Goal: Task Accomplishment & Management: Use online tool/utility

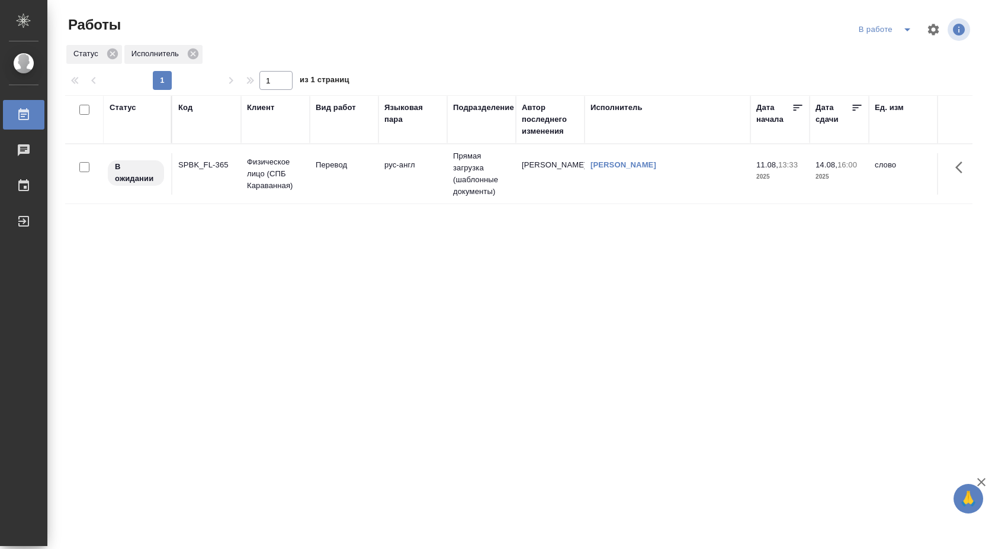
click at [336, 174] on td "Перевод" at bounding box center [344, 173] width 69 height 41
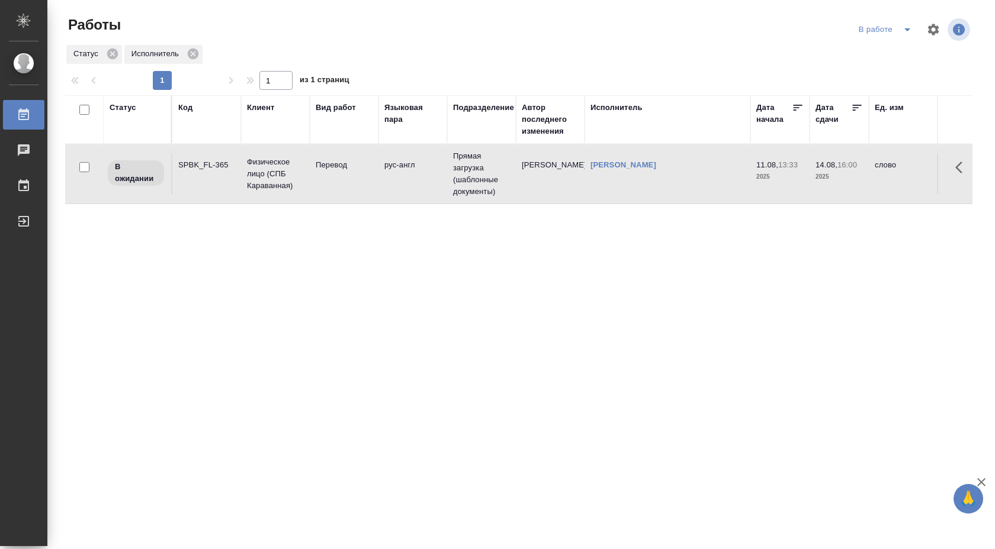
click at [336, 174] on td "Перевод" at bounding box center [344, 173] width 69 height 41
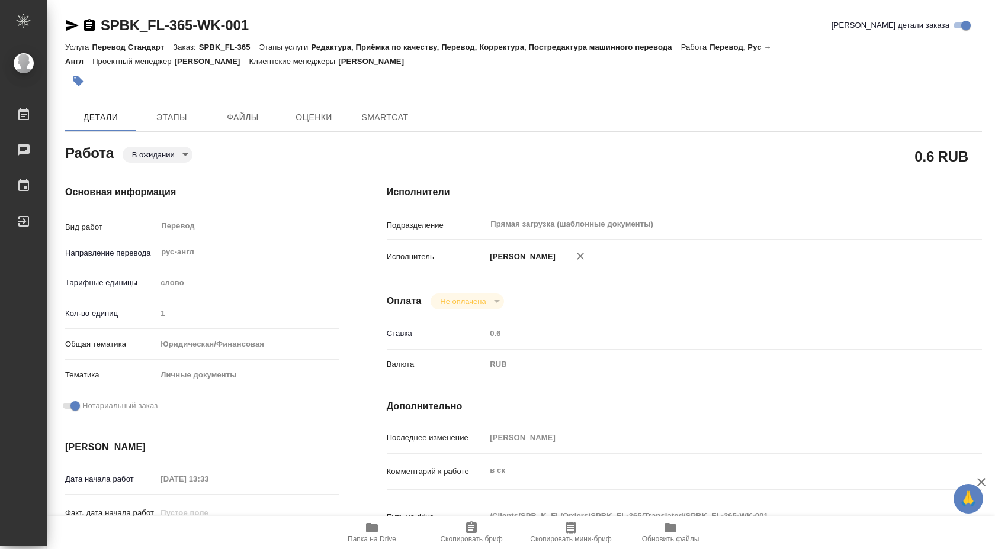
type textarea "x"
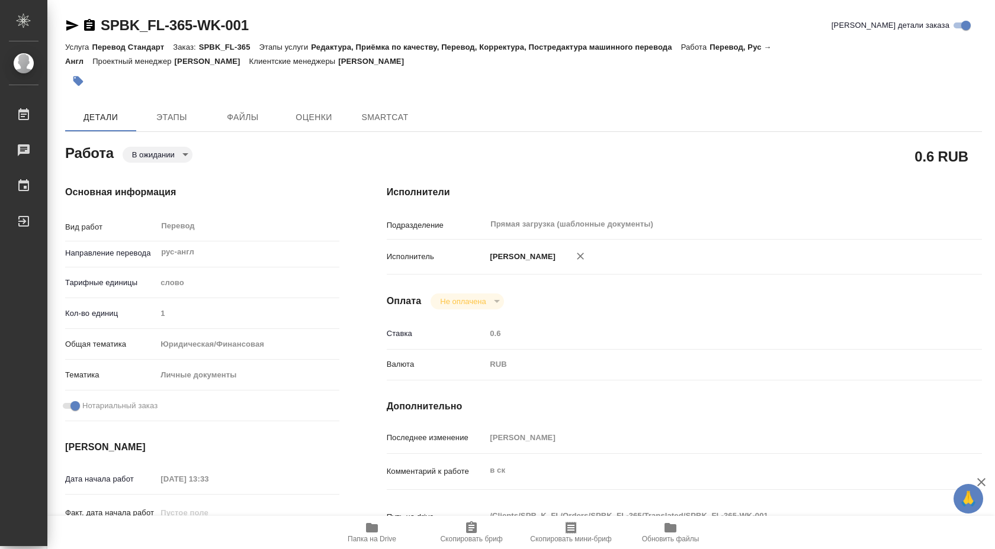
type textarea "x"
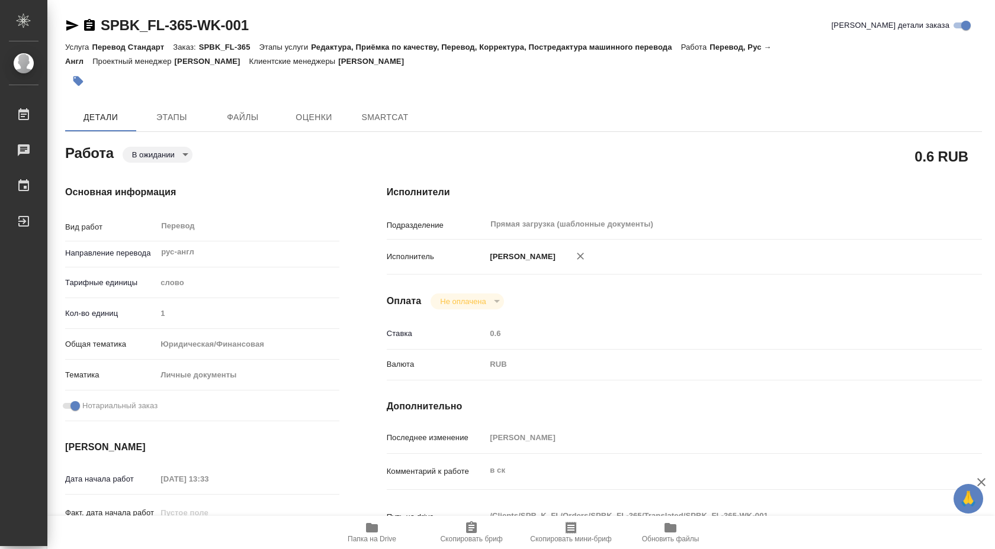
type textarea "x"
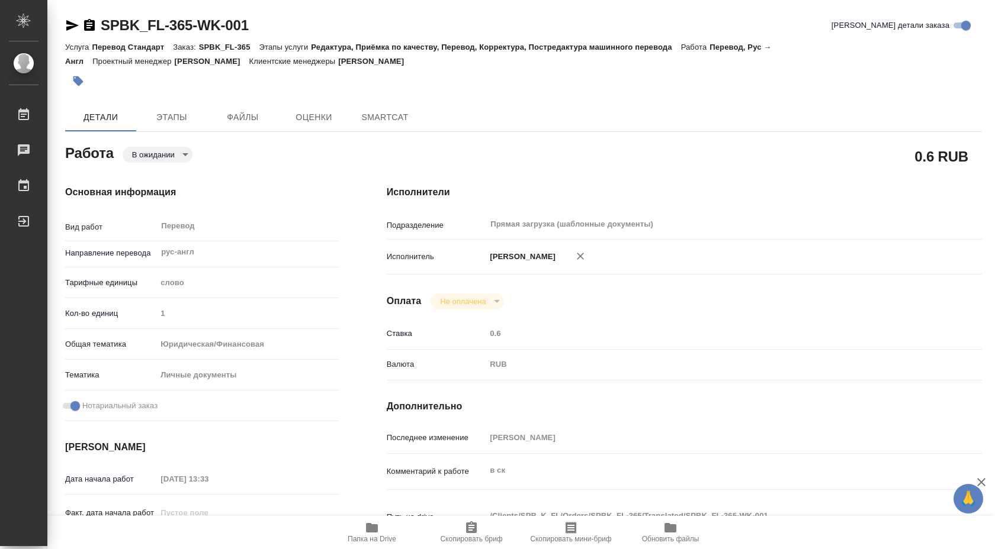
type textarea "x"
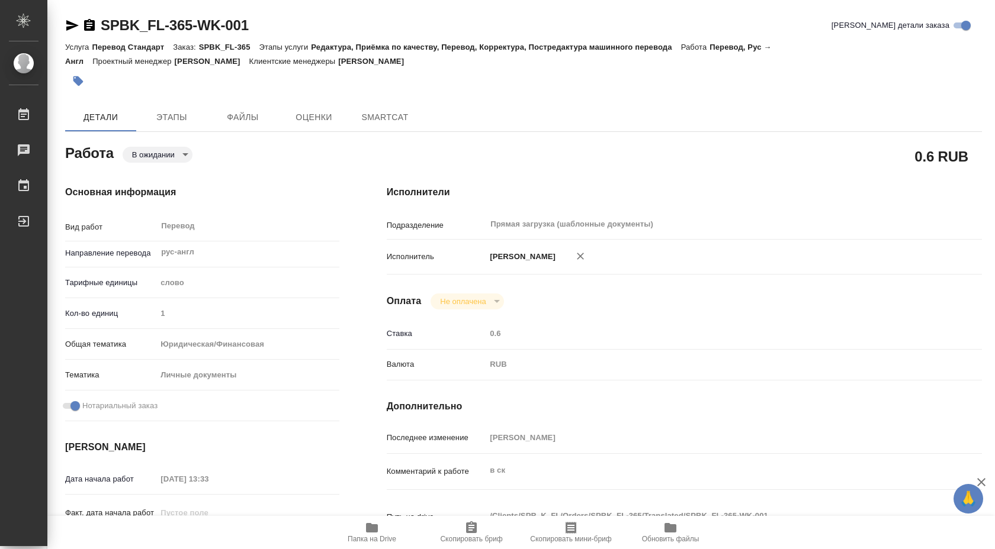
type textarea "x"
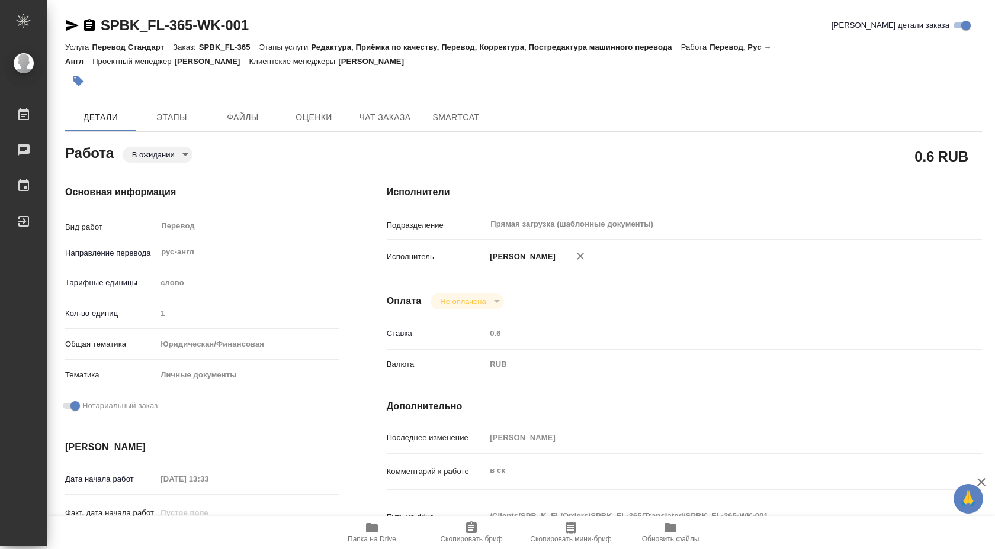
scroll to position [484, 0]
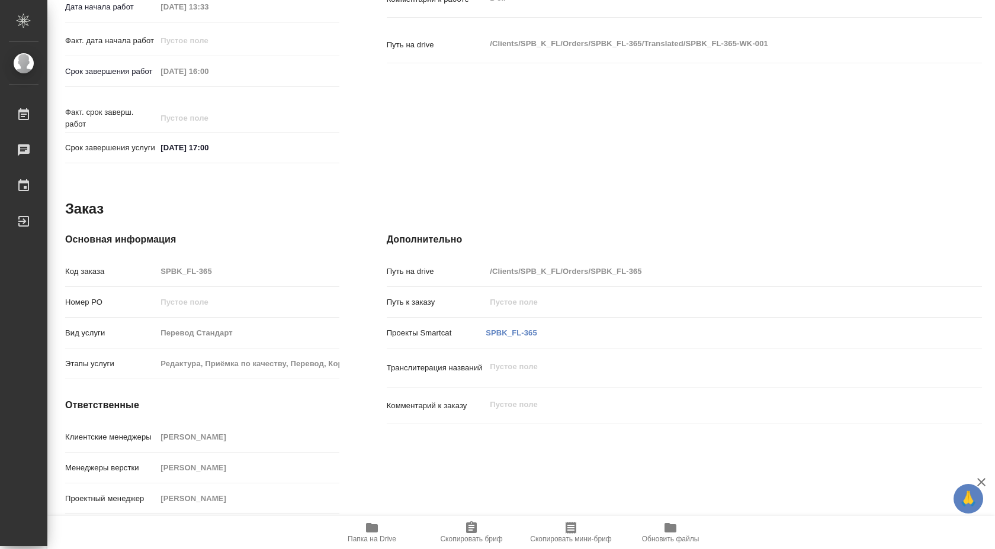
type textarea "x"
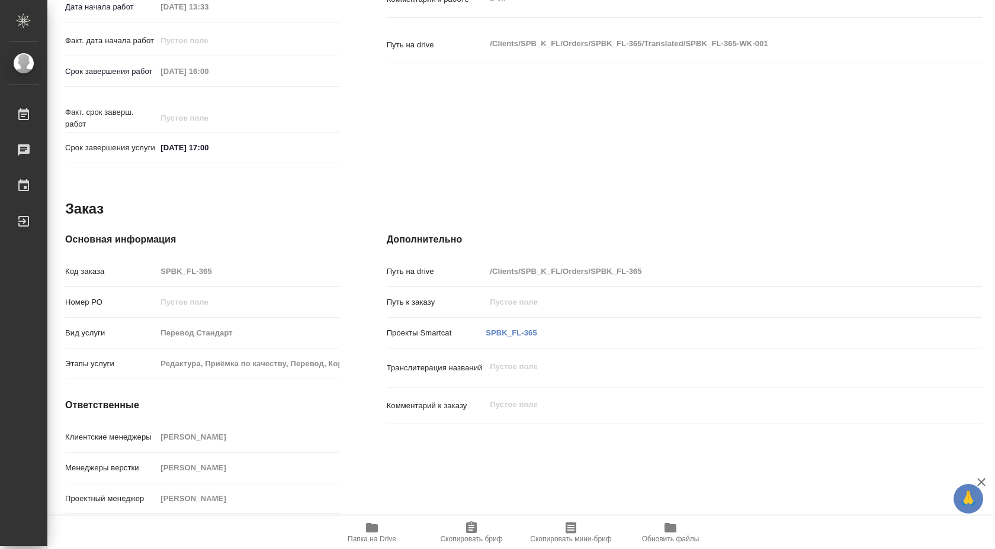
click at [359, 529] on span "Папка на Drive" at bounding box center [371, 532] width 85 height 22
type textarea "x"
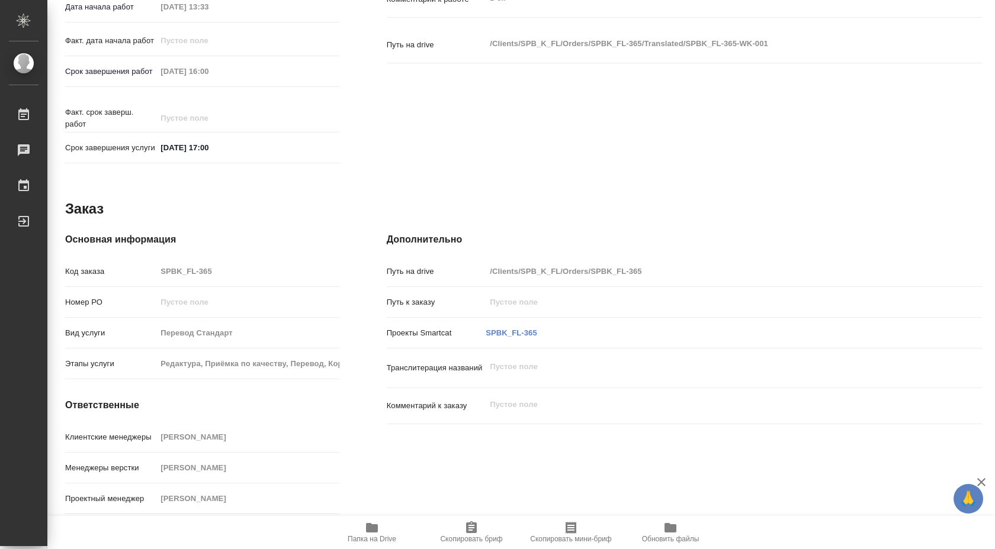
type textarea "x"
